Goal: Task Accomplishment & Management: Use online tool/utility

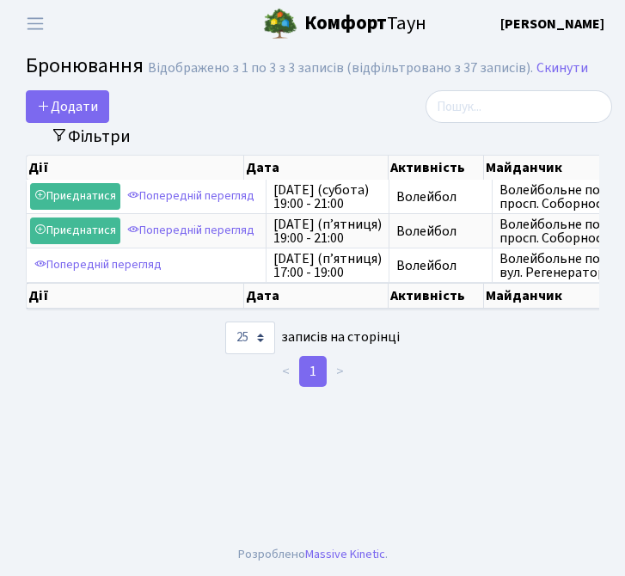
select select "25"
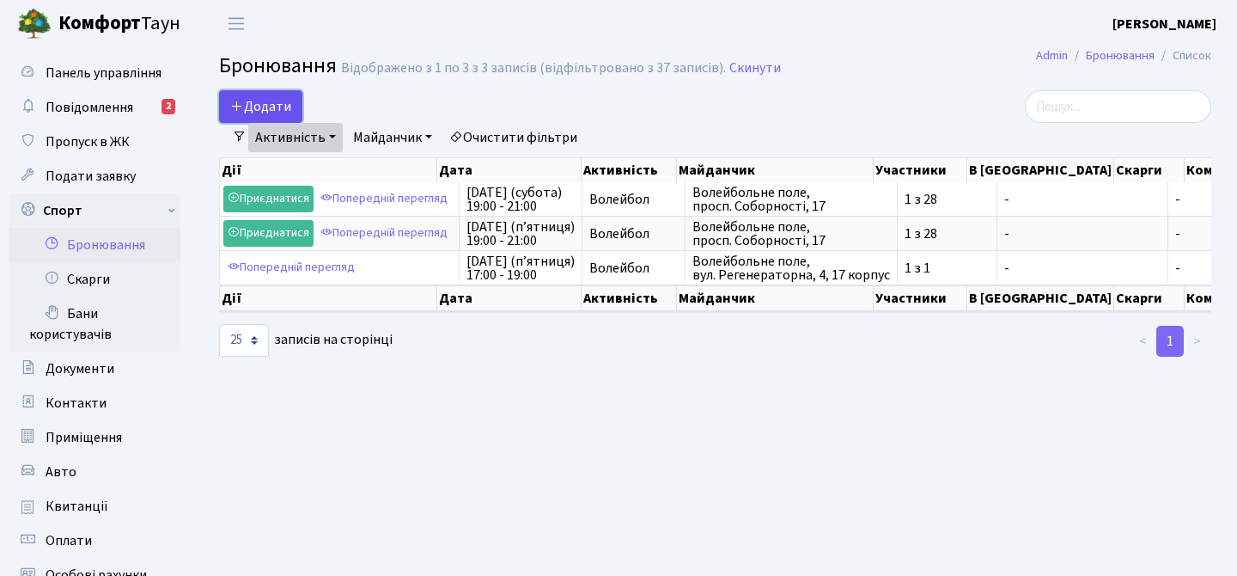
click at [264, 104] on button "Додати" at bounding box center [260, 106] width 83 height 33
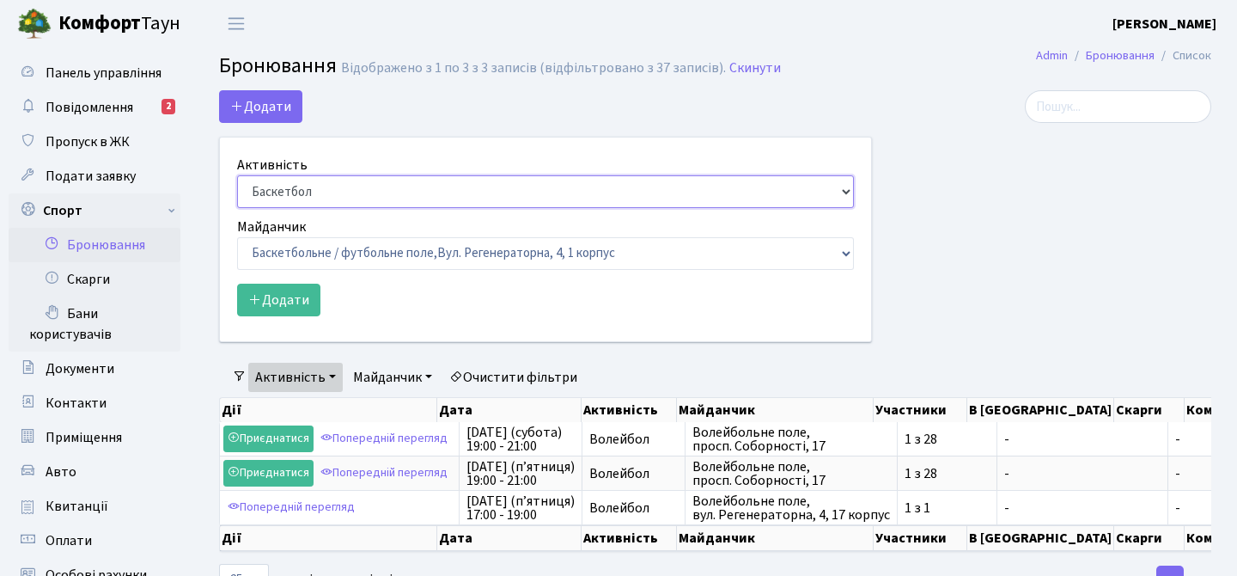
click at [299, 189] on select "Баскетбол Волейбол Йога Катання на роликах Настільний теніс Теніс Футбол Фітнес" at bounding box center [545, 191] width 617 height 33
select select "4"
click at [237, 175] on select "Баскетбол Волейбол Йога Катання на роликах Настільний теніс Теніс Футбол Фітнес" at bounding box center [545, 191] width 617 height 33
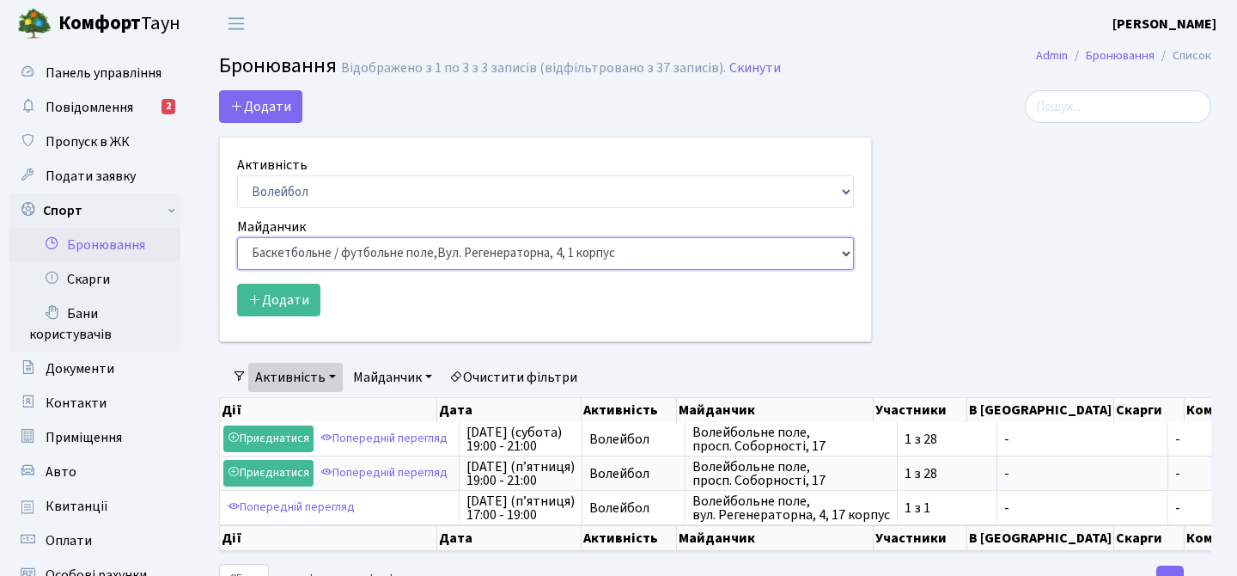
click at [333, 261] on select "Баскетбольне / футбольне поле, Вул. Регенераторна, 4, 1 корпус Баскетбольне пол…" at bounding box center [545, 253] width 617 height 33
select select "4"
click at [237, 237] on select "Баскетбольне / футбольне поле, Вул. Регенераторна, 4, 1 корпус Баскетбольне пол…" at bounding box center [545, 253] width 617 height 33
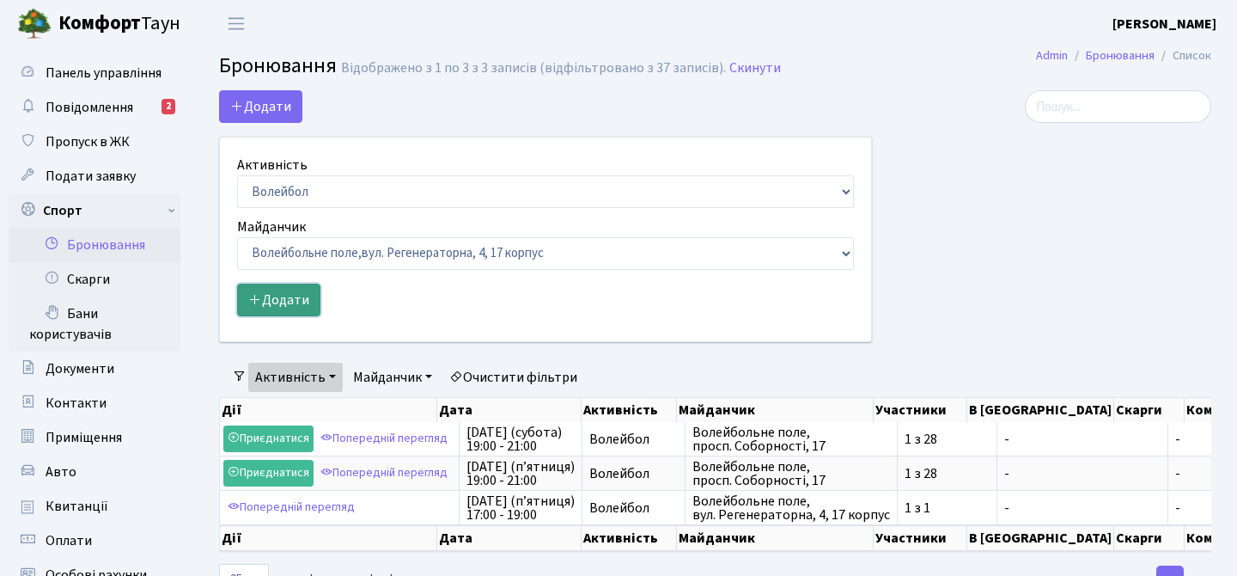
click at [278, 296] on button "Додати" at bounding box center [278, 299] width 83 height 33
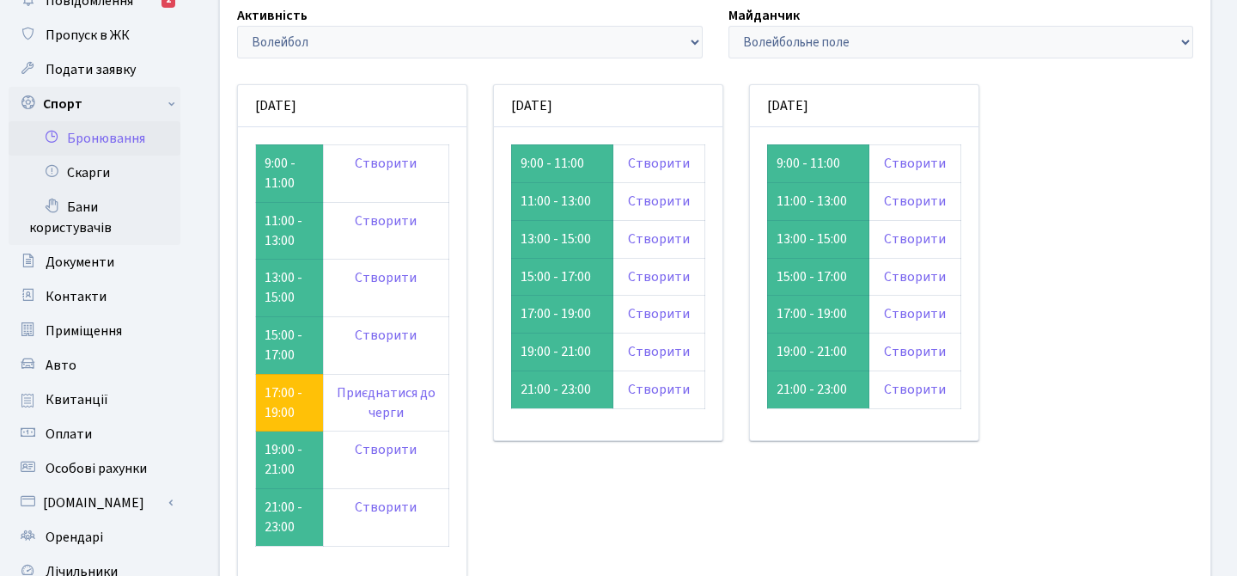
scroll to position [107, 0]
click at [899, 306] on link "Створити" at bounding box center [915, 312] width 62 height 19
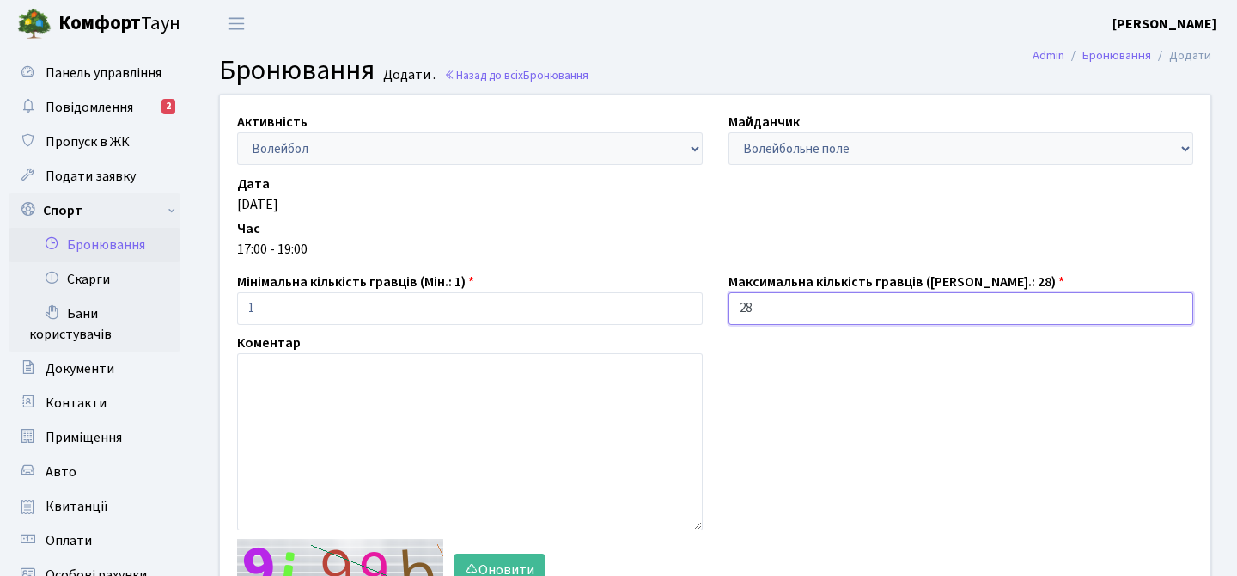
click at [835, 301] on input "28" at bounding box center [962, 308] width 466 height 33
click at [834, 301] on input "28" at bounding box center [962, 308] width 466 height 33
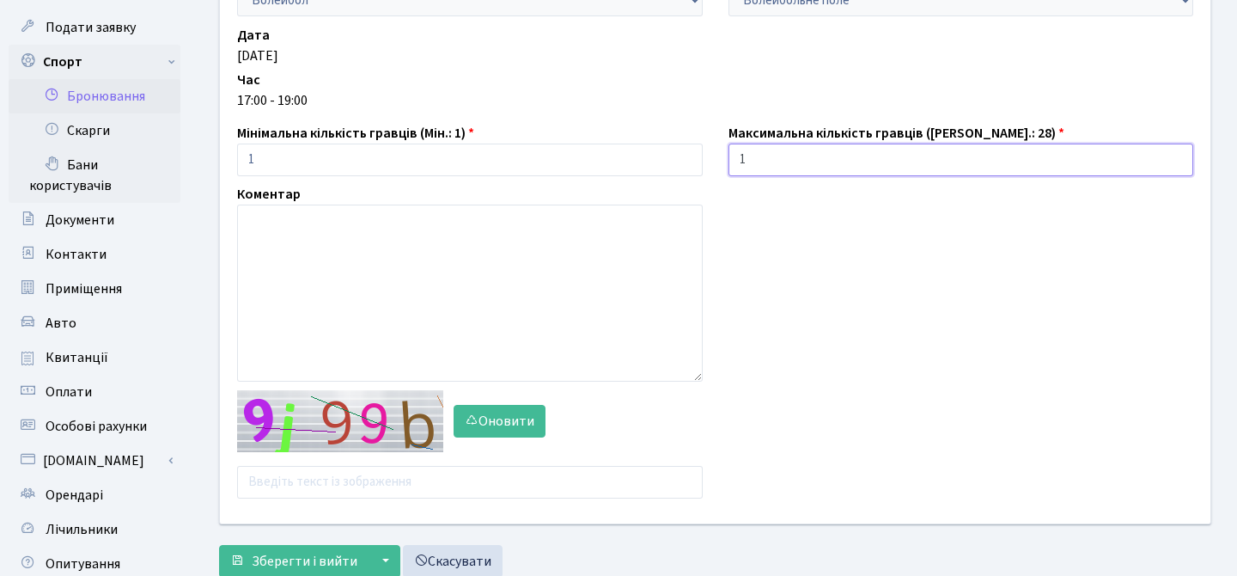
scroll to position [182, 0]
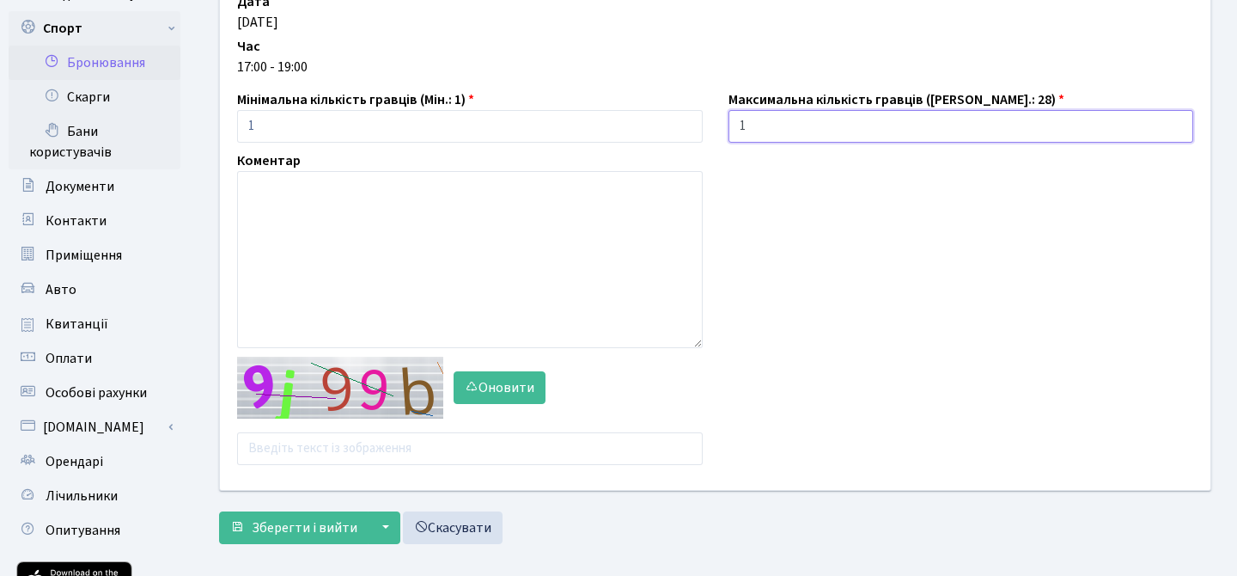
type input "1"
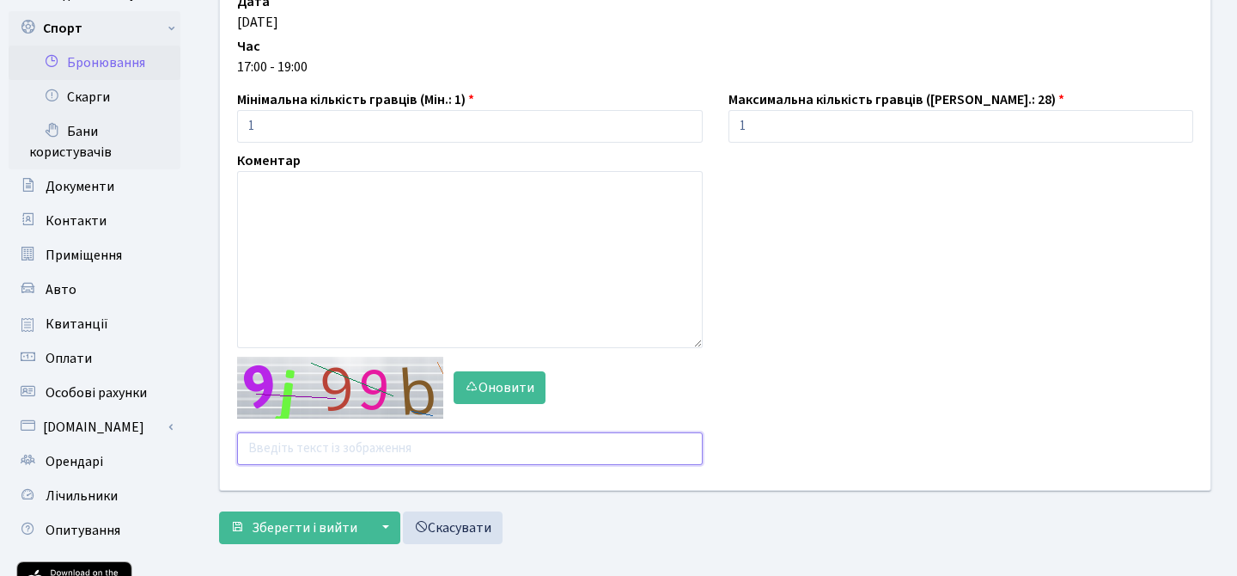
click at [379, 454] on input "text" at bounding box center [470, 448] width 466 height 33
type input "tb4rh"
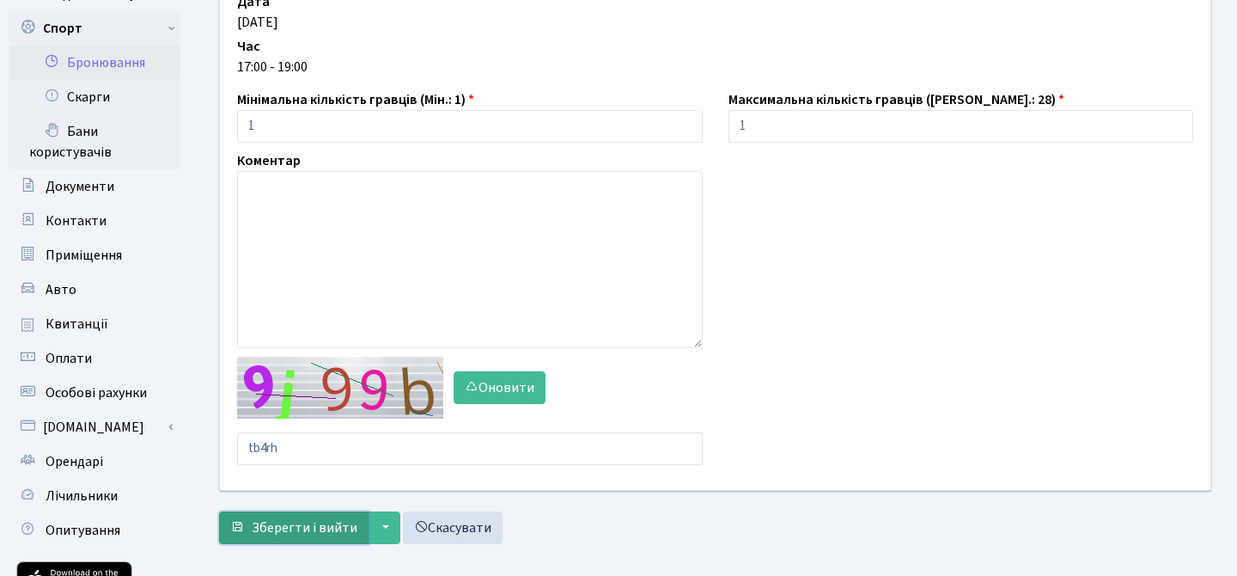
click at [340, 531] on span "Зберегти і вийти" at bounding box center [305, 527] width 106 height 19
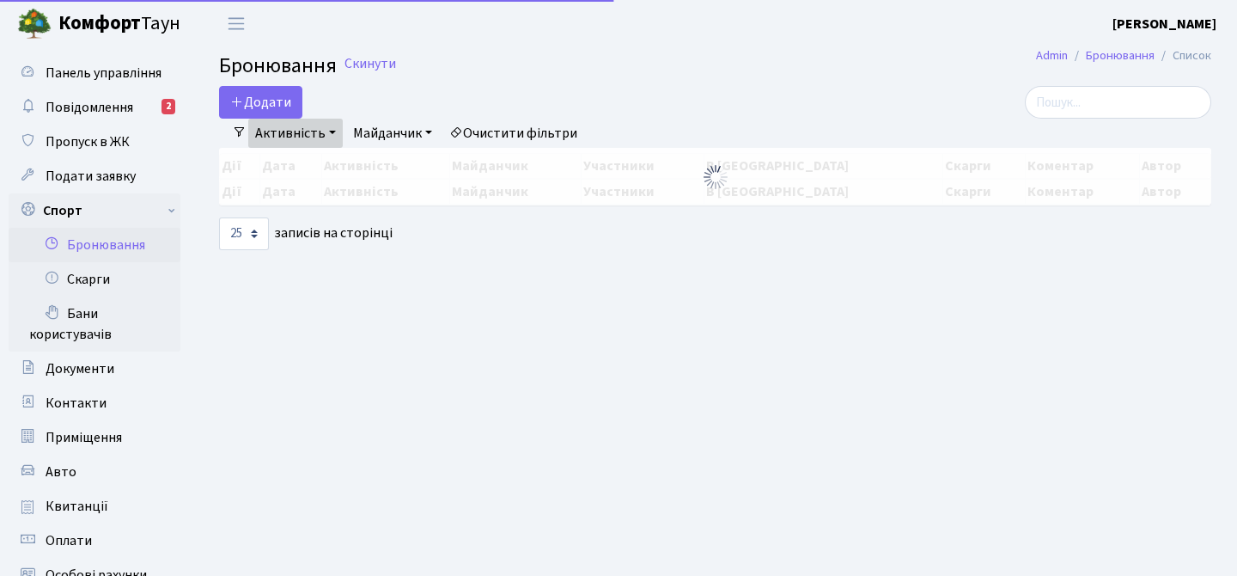
select select "25"
